Goal: Transaction & Acquisition: Purchase product/service

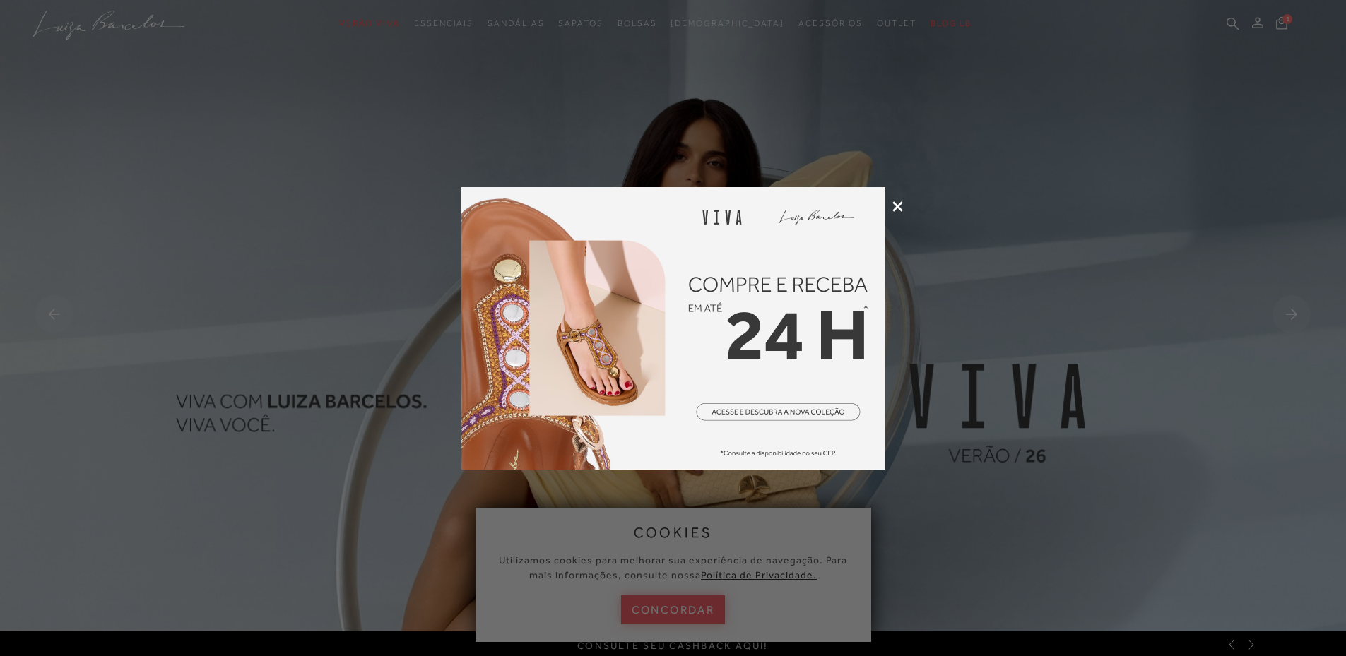
click at [896, 210] on icon at bounding box center [897, 206] width 11 height 11
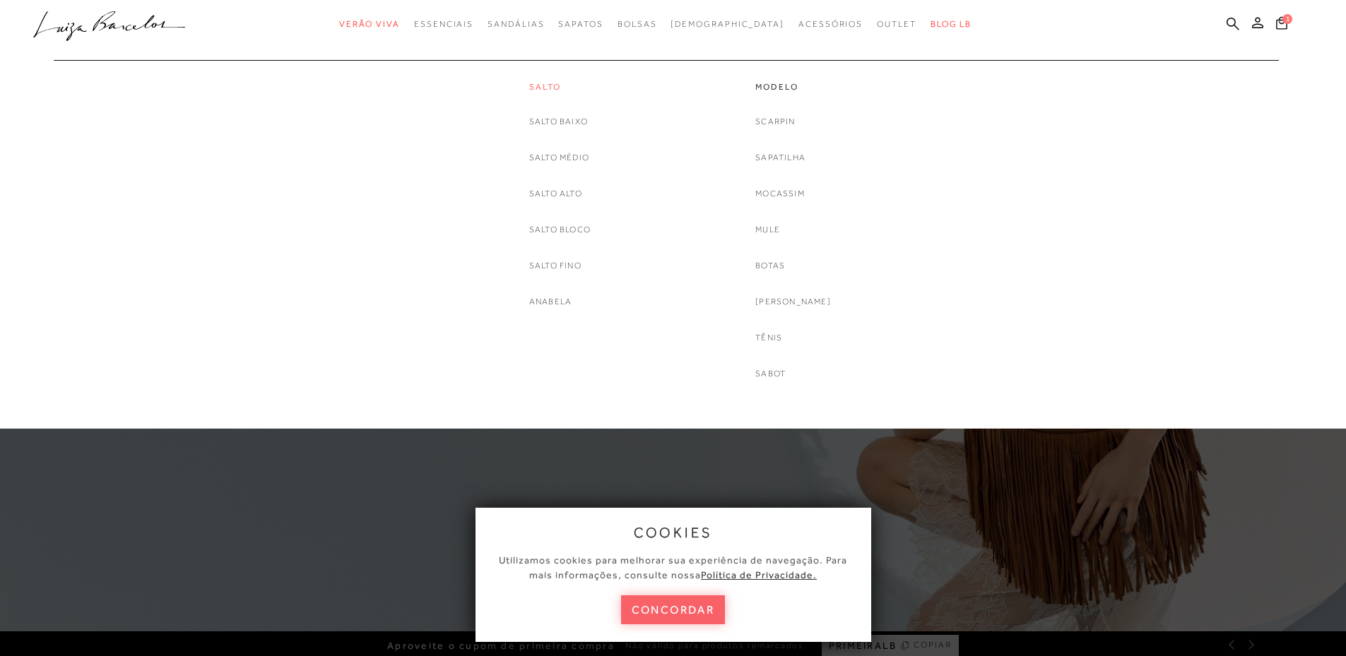
click at [534, 88] on link "Salto" at bounding box center [559, 87] width 61 height 12
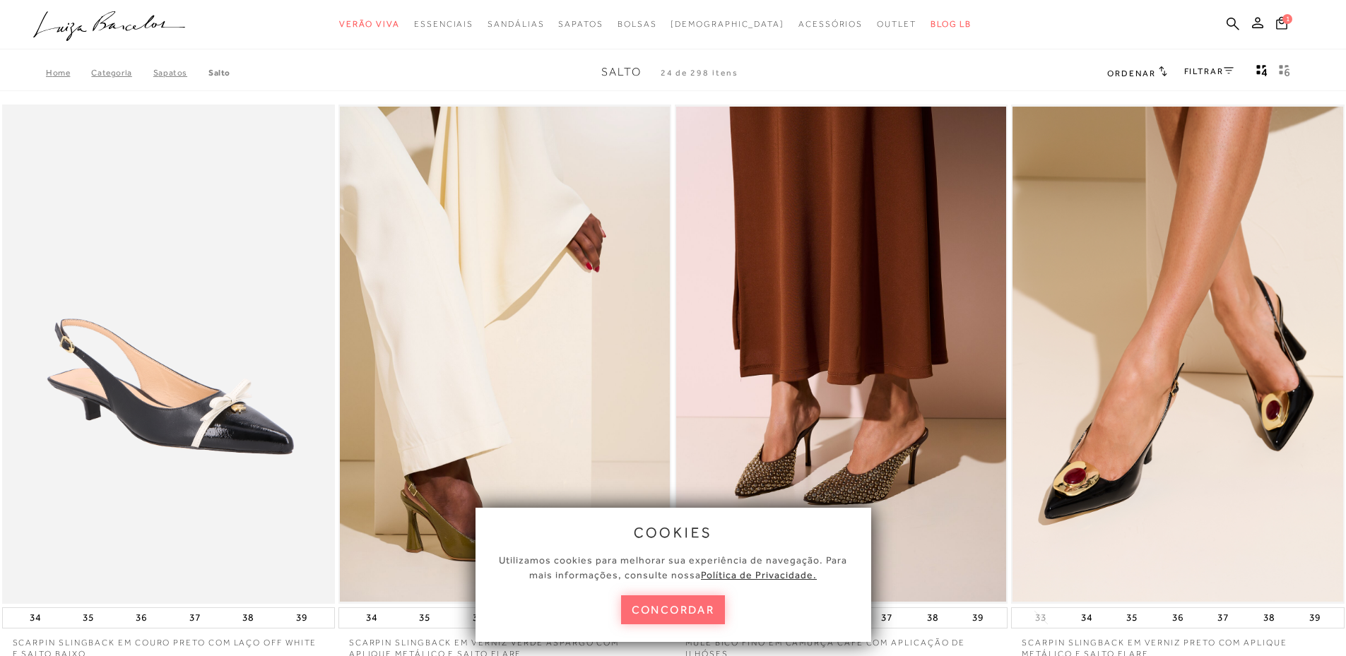
click at [661, 620] on button "concordar" at bounding box center [673, 610] width 105 height 29
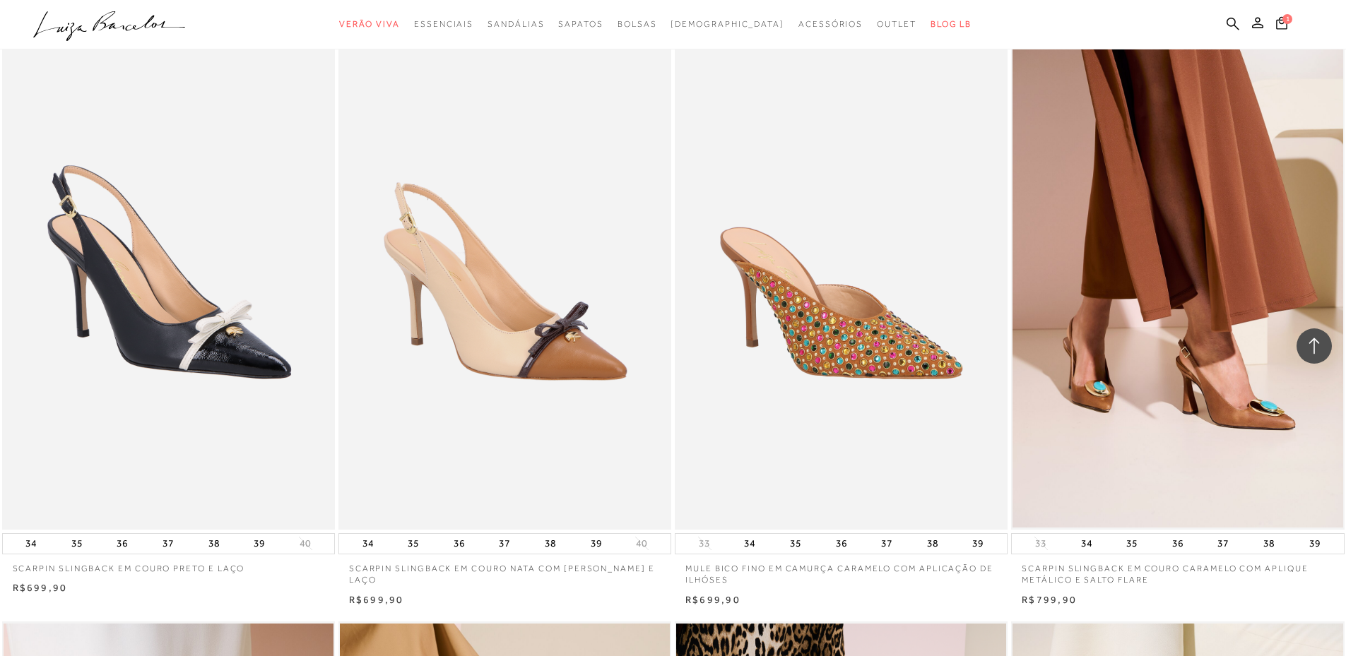
scroll to position [1272, 0]
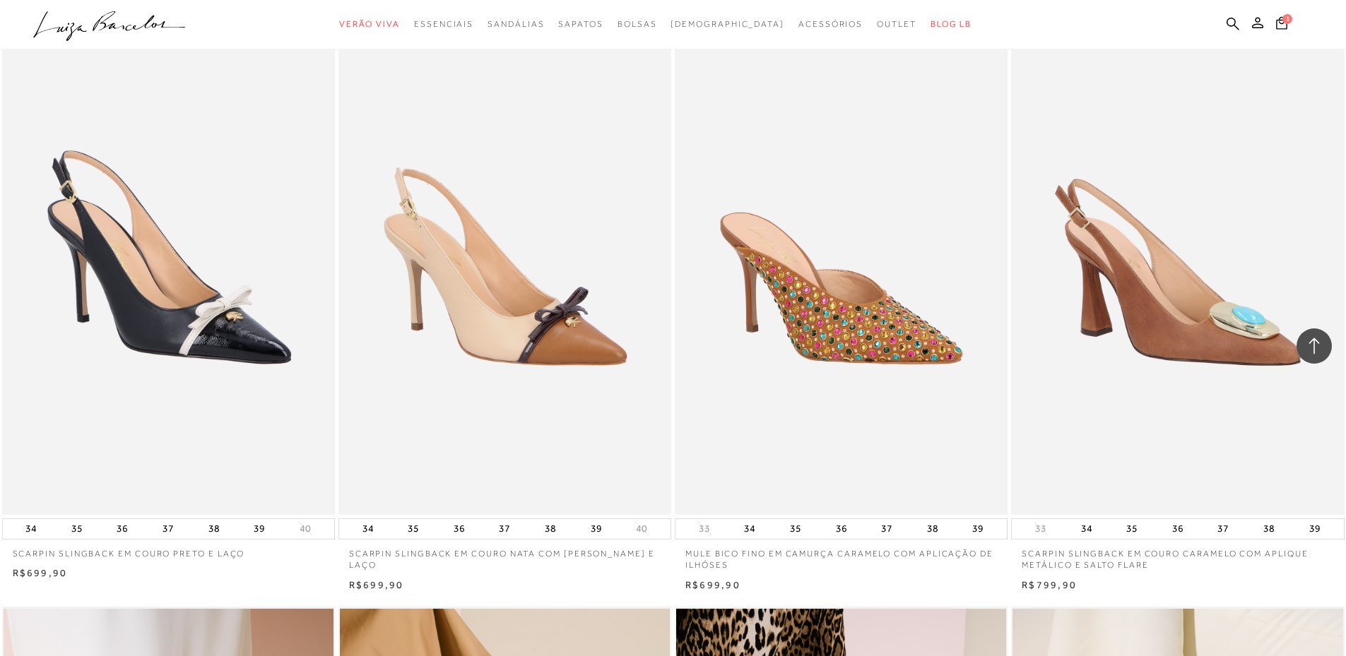
click at [1154, 403] on img at bounding box center [1177, 265] width 331 height 499
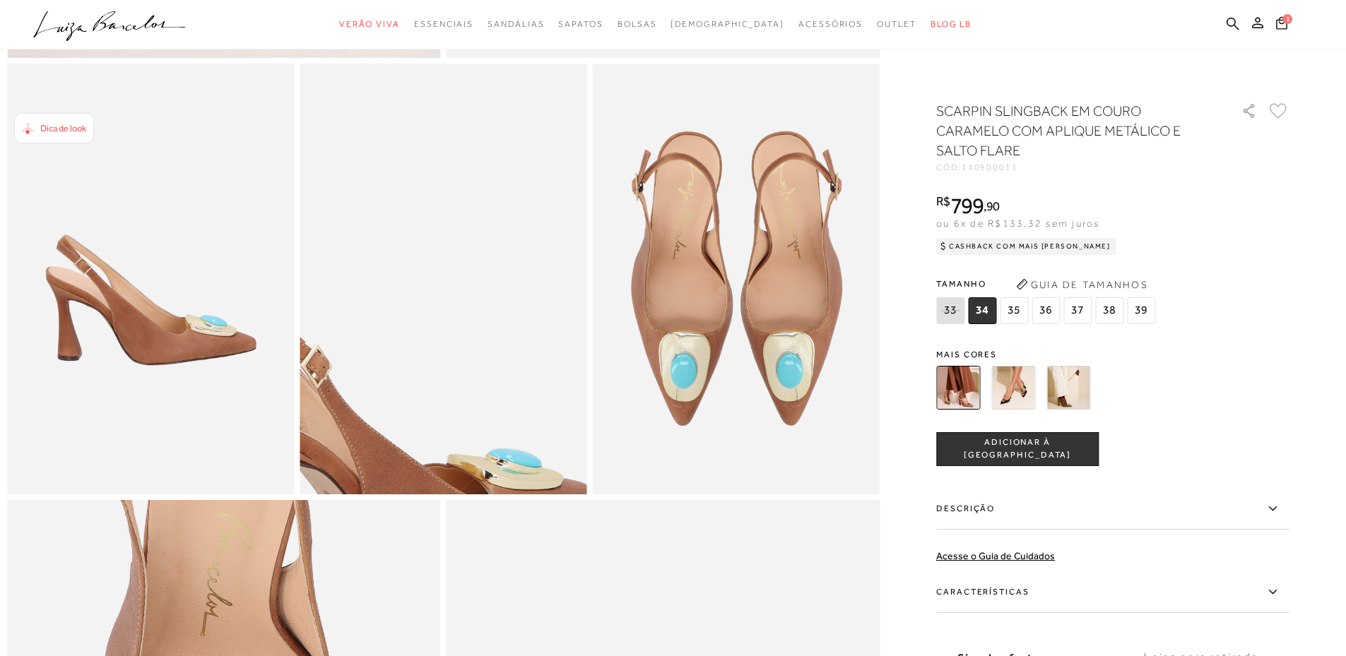
scroll to position [706, 0]
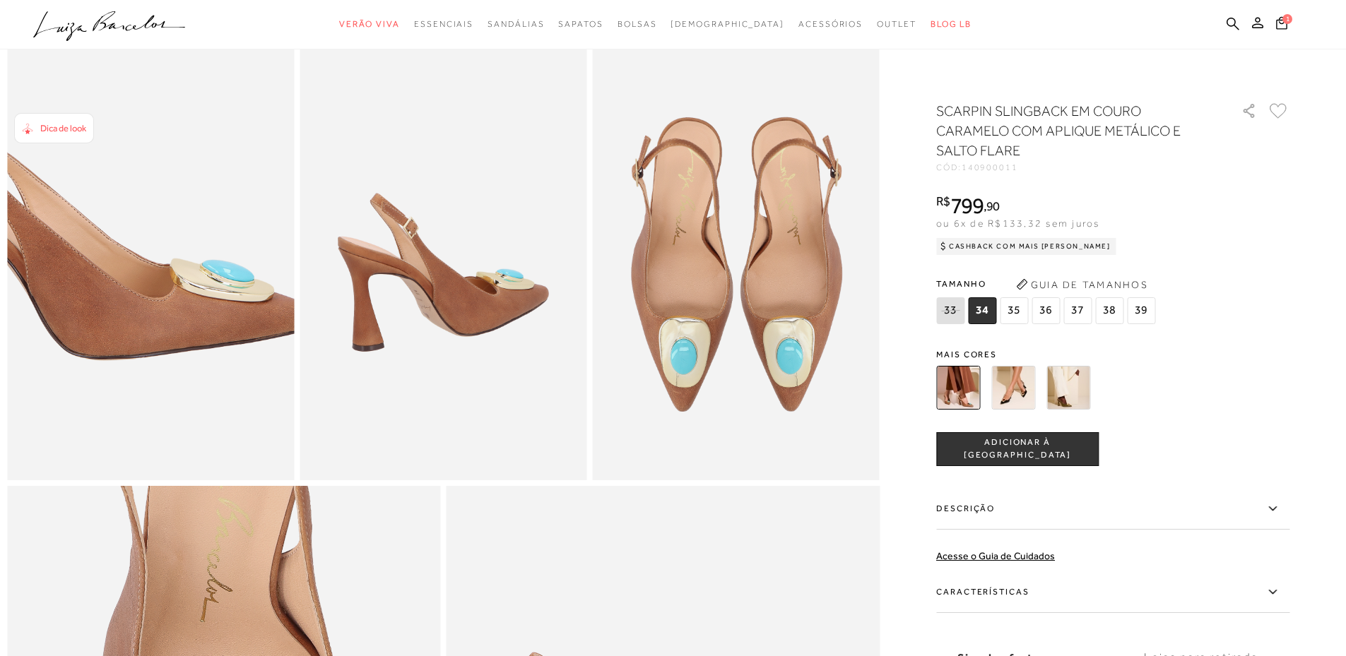
click at [196, 353] on img at bounding box center [102, 188] width 574 height 861
click at [196, 353] on img at bounding box center [103, 188] width 574 height 861
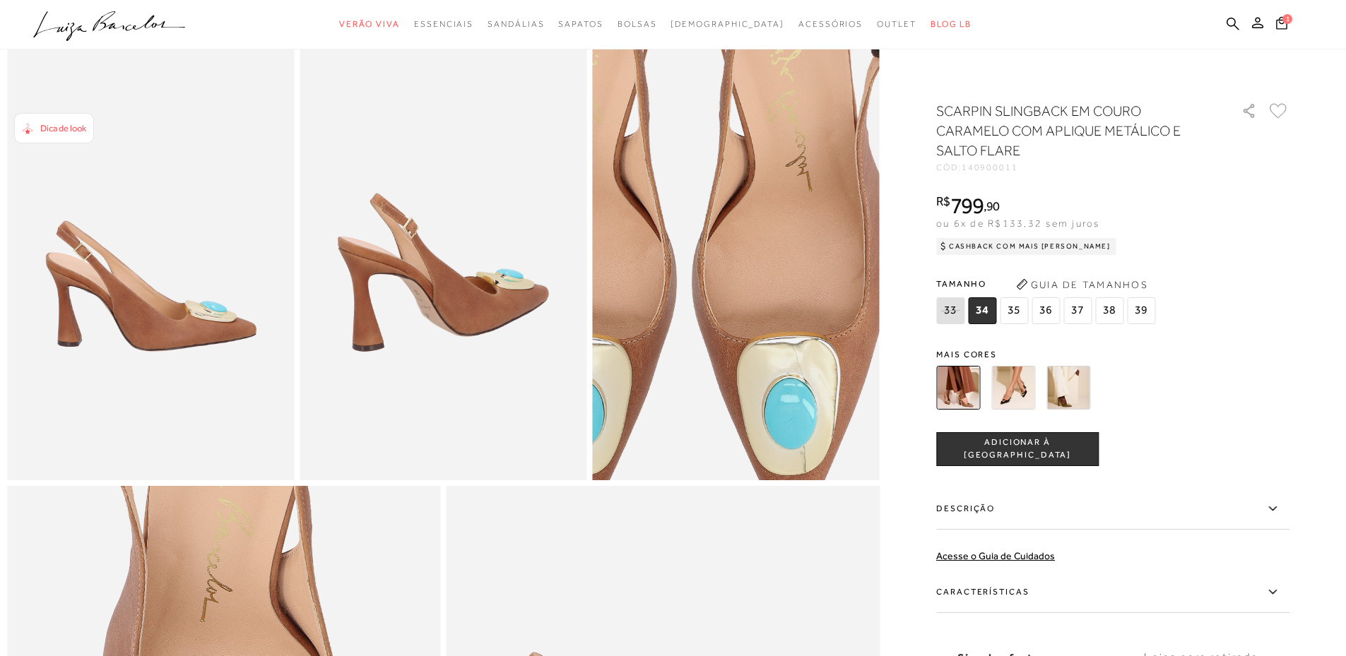
click at [793, 309] on img at bounding box center [683, 231] width 574 height 861
click at [793, 307] on img at bounding box center [683, 234] width 574 height 861
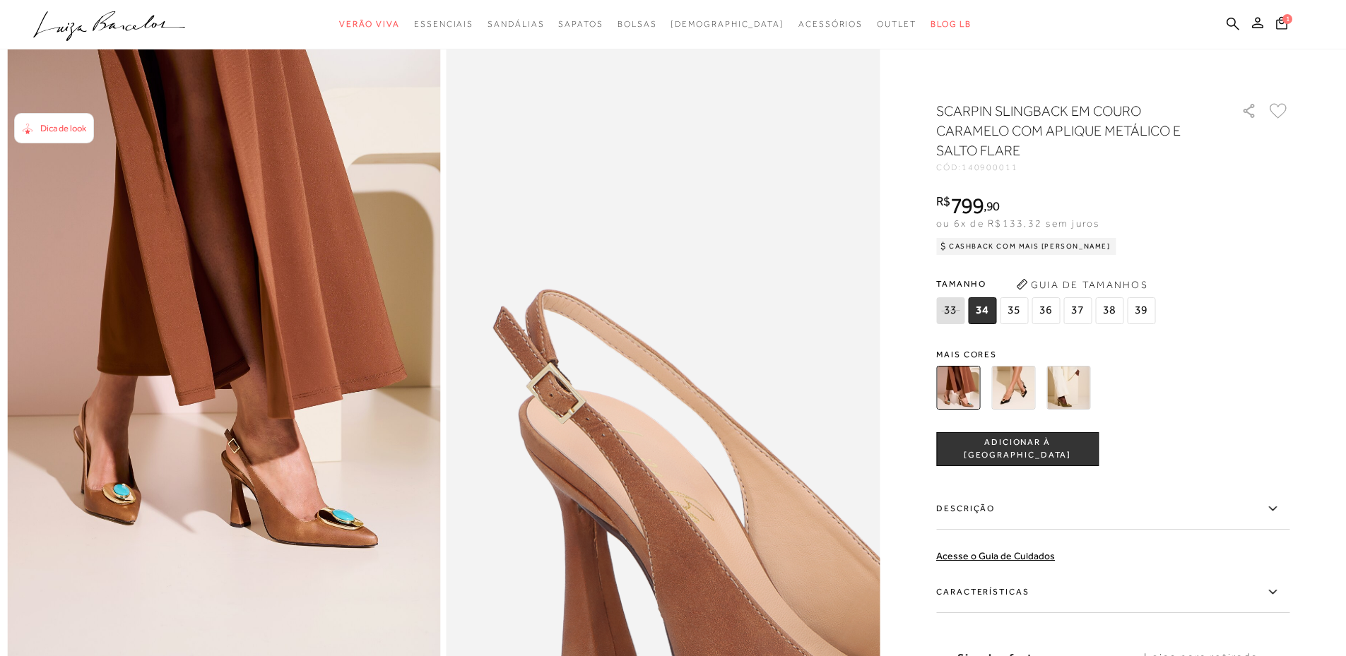
scroll to position [0, 0]
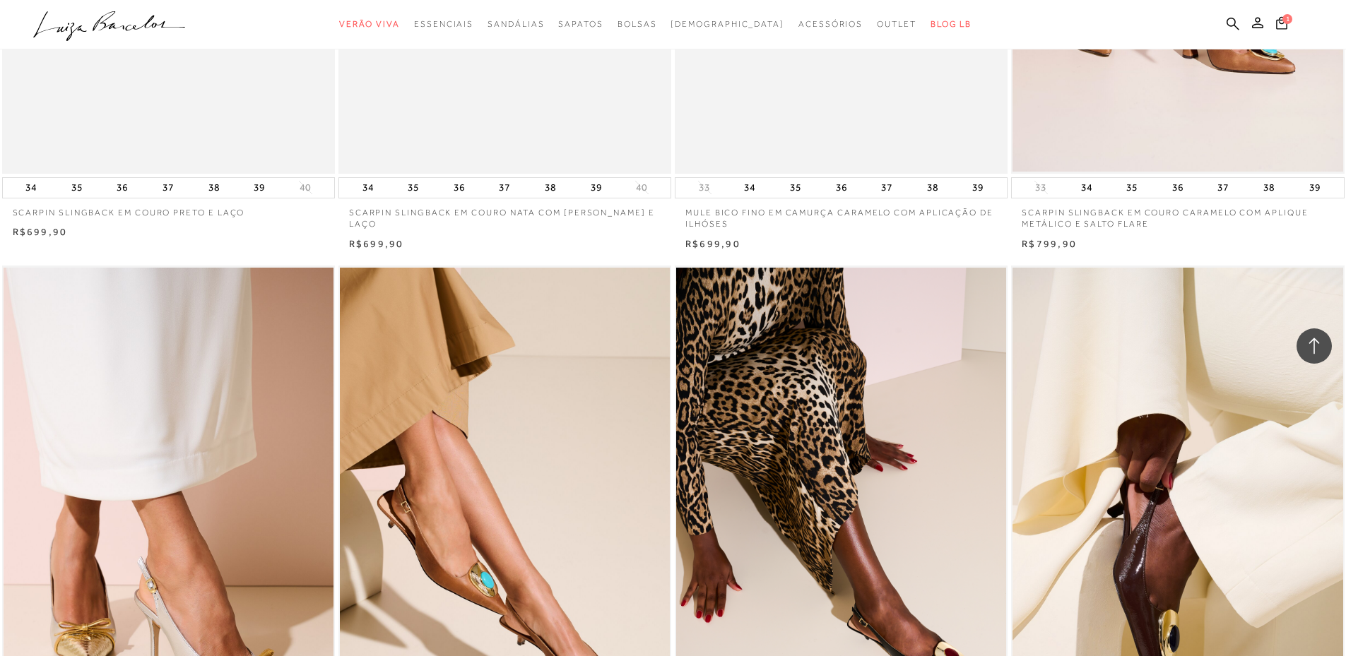
scroll to position [1702, 0]
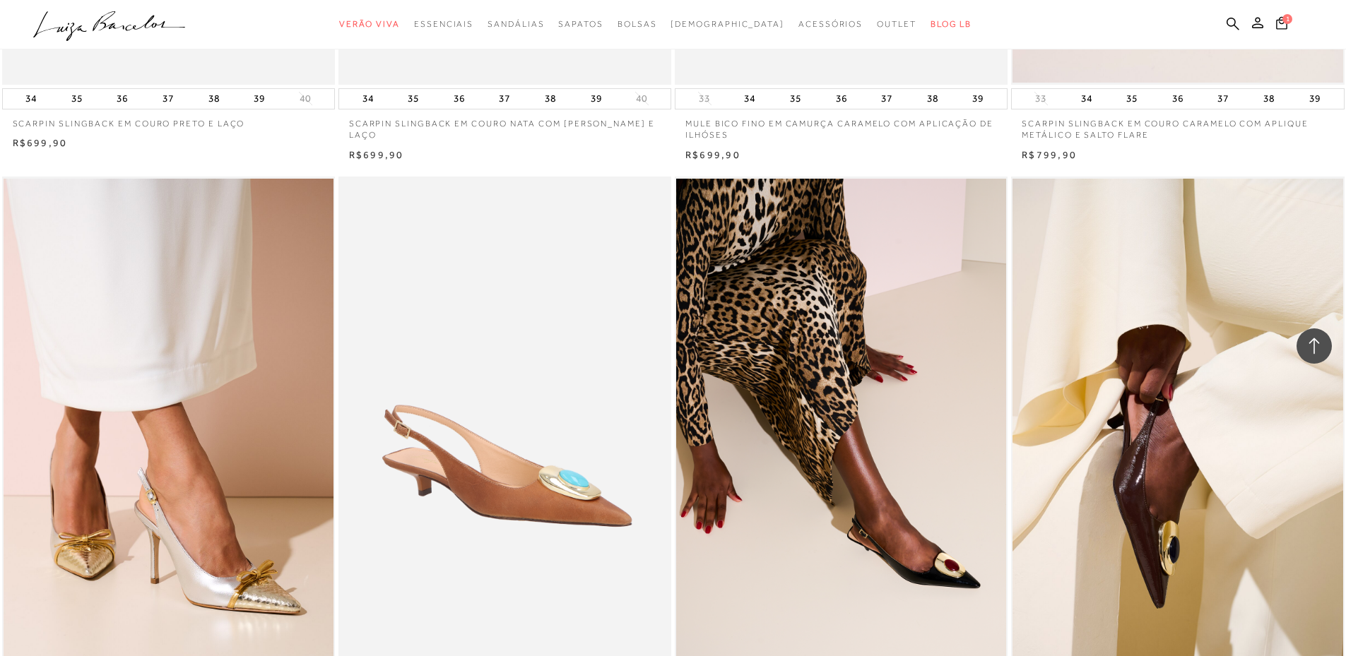
click at [519, 390] on img at bounding box center [505, 426] width 331 height 499
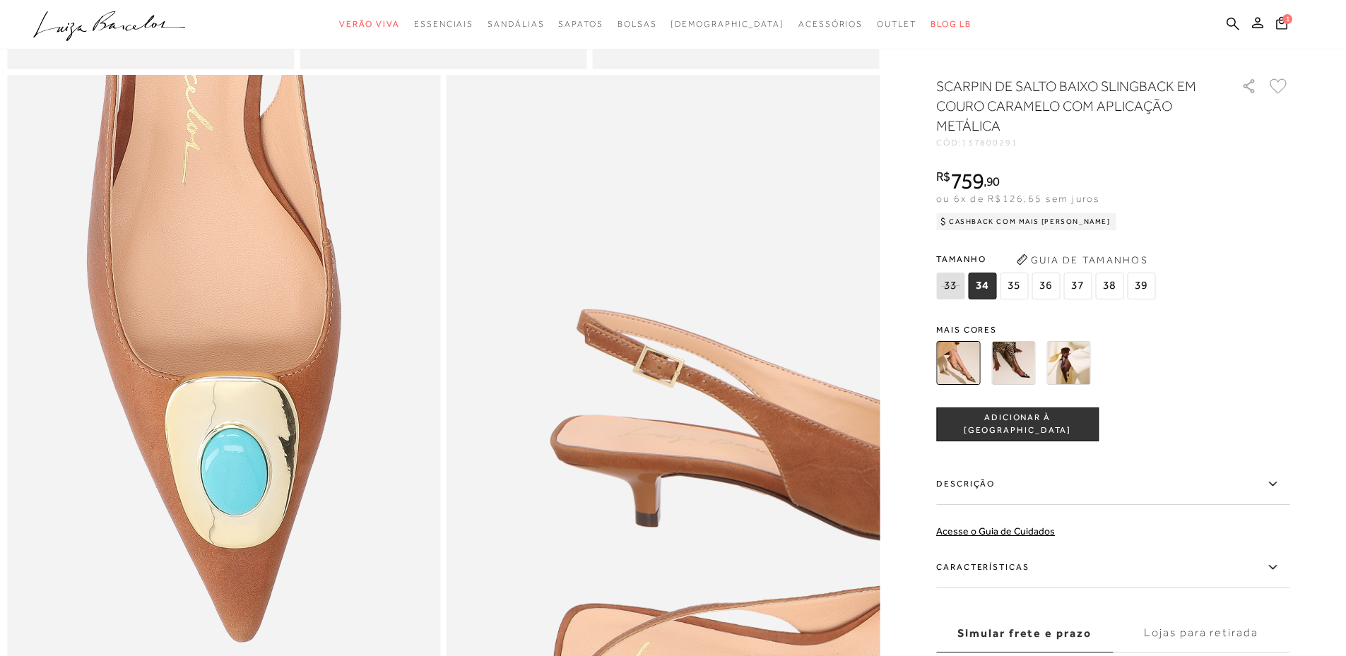
scroll to position [1201, 0]
